Goal: Information Seeking & Learning: Learn about a topic

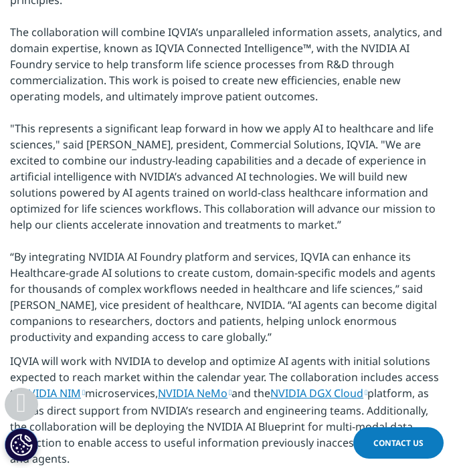
scroll to position [315, 0]
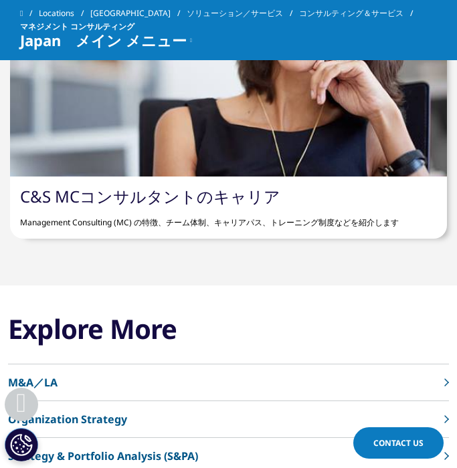
scroll to position [5316, 0]
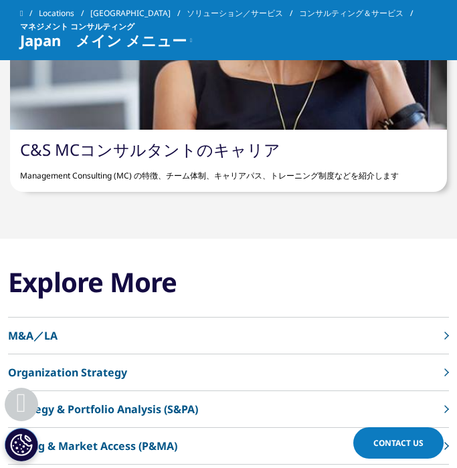
click at [191, 149] on link "C&S MCコンサルタントのキャリア" at bounding box center [150, 149] width 260 height 22
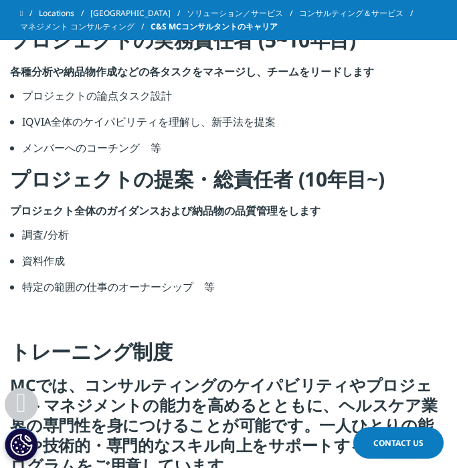
scroll to position [2082, 0]
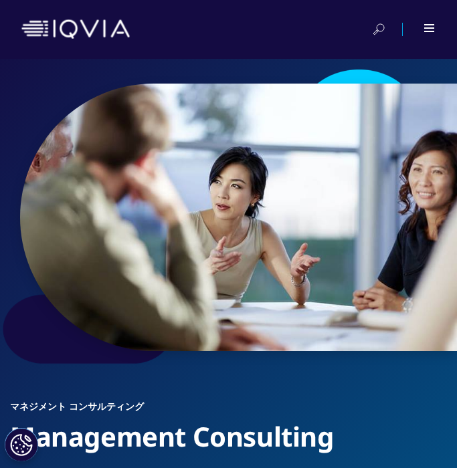
click at [435, 25] on div at bounding box center [228, 29] width 457 height 59
click at [431, 25] on div at bounding box center [429, 28] width 11 height 8
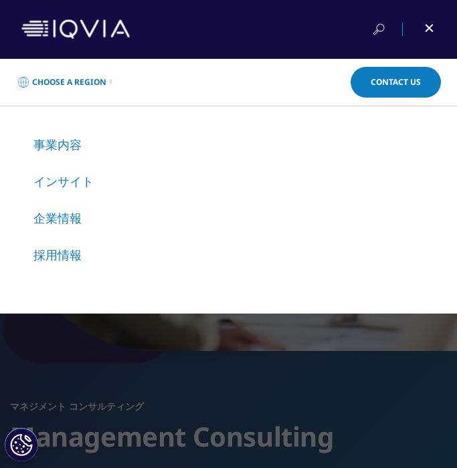
click at [431, 25] on span at bounding box center [429, 28] width 8 height 8
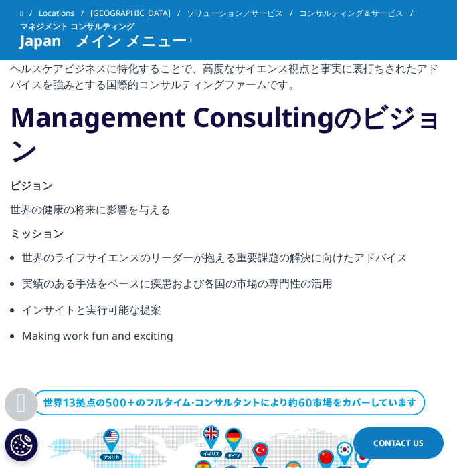
scroll to position [560, 0]
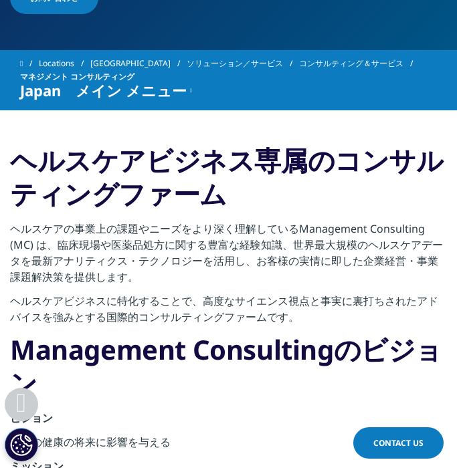
click at [299, 62] on link "コンサルティング＆サービス" at bounding box center [359, 63] width 120 height 13
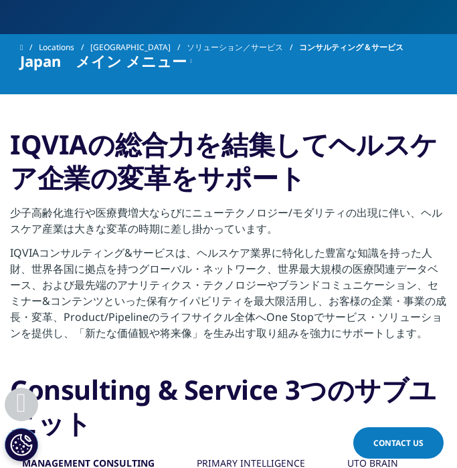
scroll to position [950, 0]
